Goal: Check status: Check status

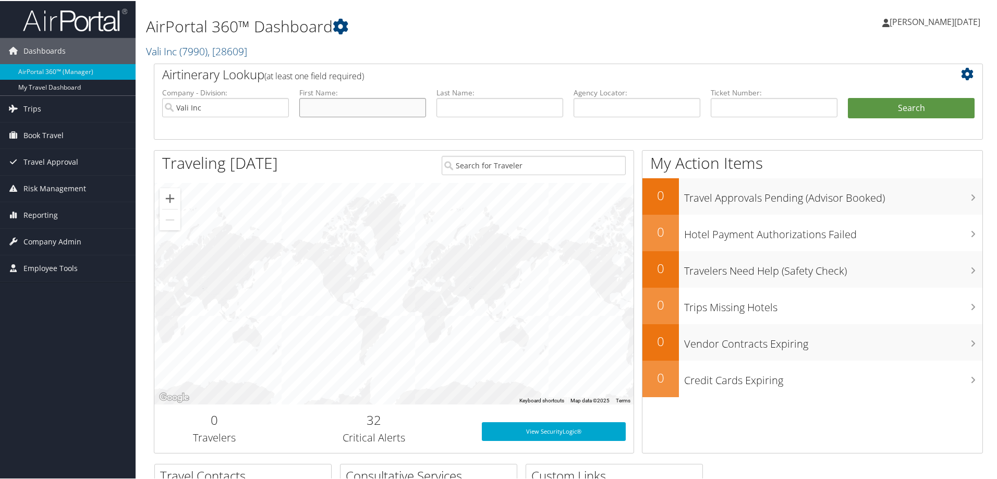
click at [335, 107] on input "text" at bounding box center [362, 106] width 127 height 19
click at [488, 108] on input "text" at bounding box center [500, 106] width 127 height 19
type input "taylor"
click at [848, 97] on button "Search" at bounding box center [911, 107] width 127 height 21
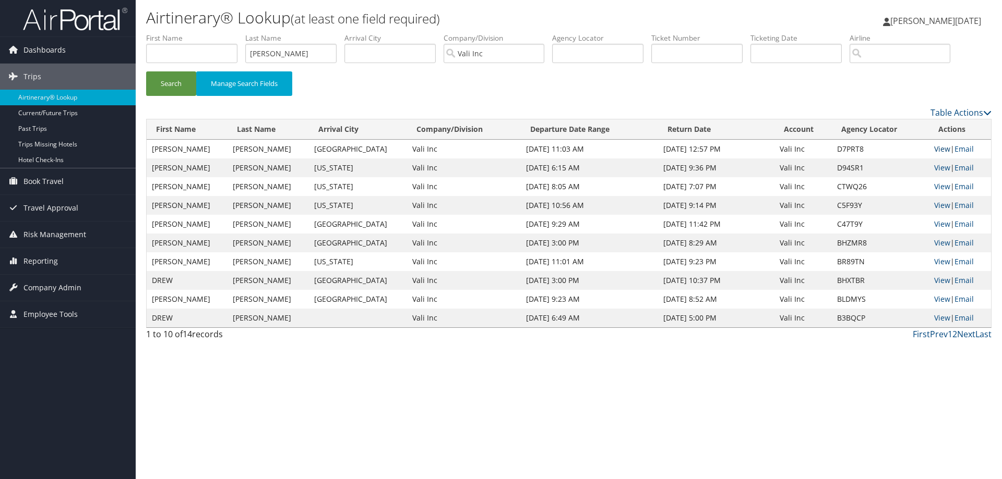
click at [941, 148] on link "View" at bounding box center [942, 149] width 16 height 10
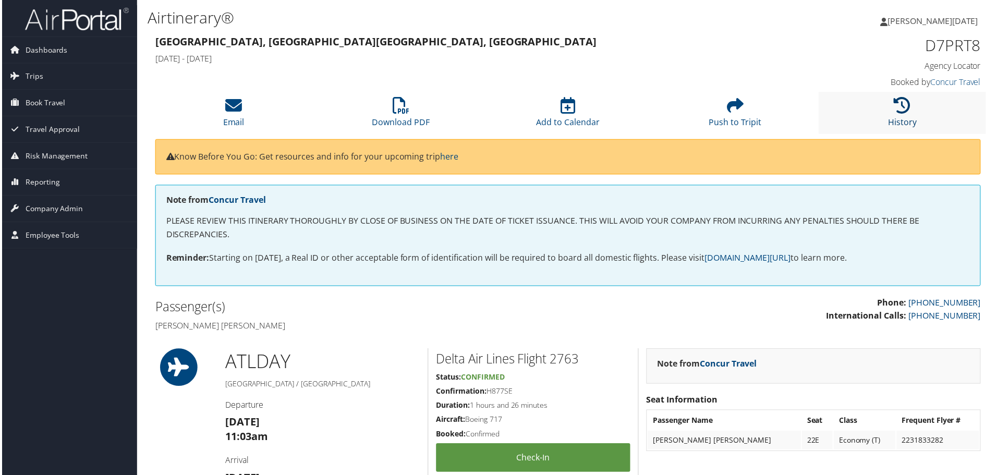
click at [903, 117] on link "History" at bounding box center [905, 115] width 29 height 25
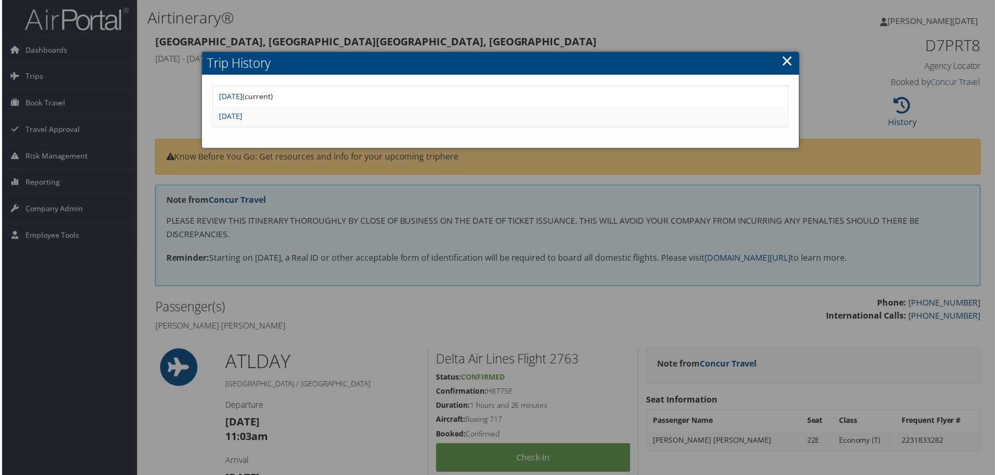
click at [784, 66] on link "×" at bounding box center [789, 61] width 12 height 21
